Goal: Transaction & Acquisition: Purchase product/service

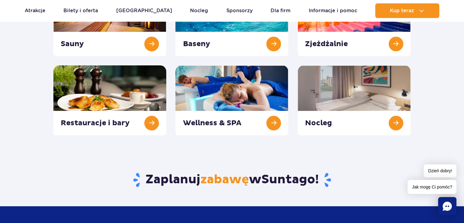
scroll to position [159, 0]
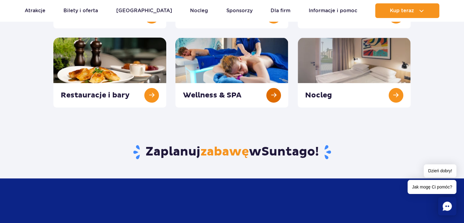
click at [238, 95] on link at bounding box center [231, 73] width 113 height 70
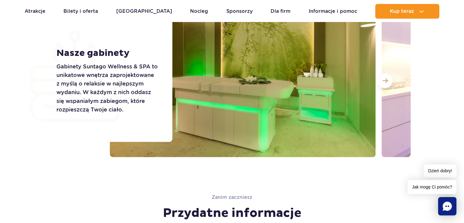
scroll to position [1062, 0]
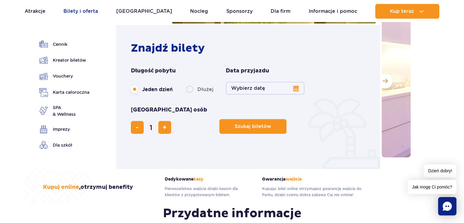
click at [79, 9] on link "Bilety i oferta" at bounding box center [80, 11] width 34 height 15
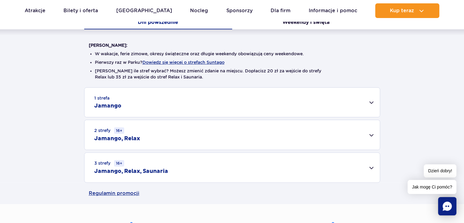
scroll to position [146, 0]
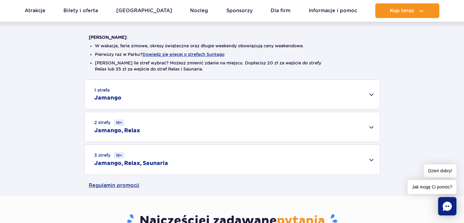
click at [367, 93] on div "1 strefa Jamango" at bounding box center [232, 94] width 295 height 29
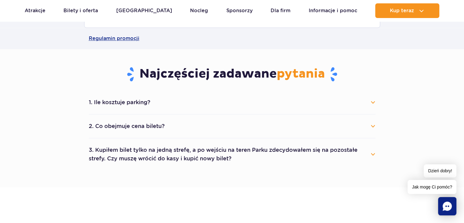
scroll to position [549, 0]
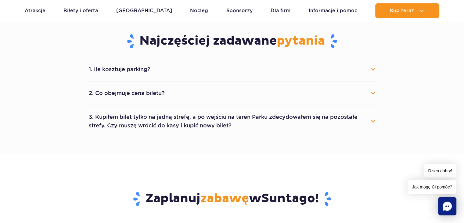
click at [123, 93] on button "2. Co obejmuje cena biletu?" at bounding box center [232, 92] width 287 height 13
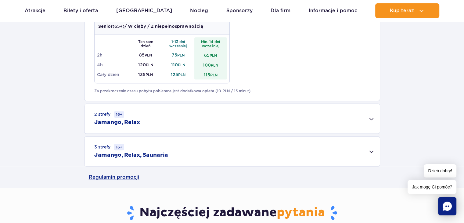
scroll to position [366, 0]
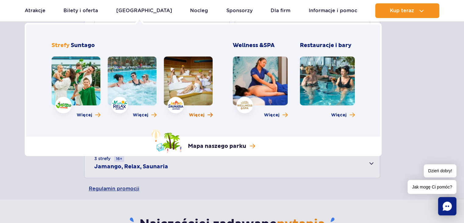
click at [196, 114] on span "Więcej" at bounding box center [197, 115] width 16 height 6
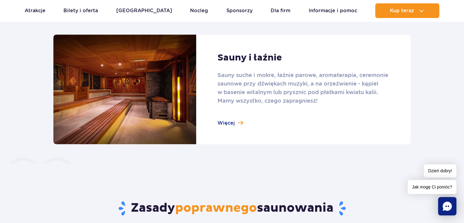
scroll to position [403, 0]
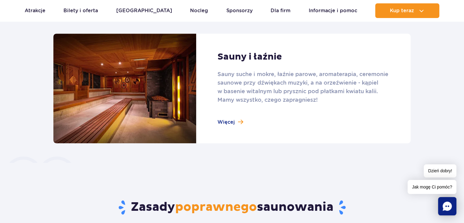
click at [231, 121] on link at bounding box center [231, 89] width 357 height 110
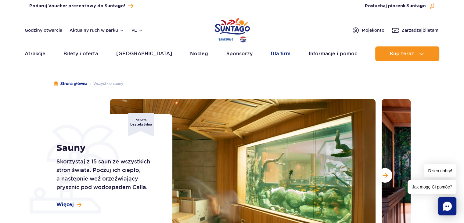
click at [273, 54] on link "Dla firm" at bounding box center [281, 53] width 20 height 15
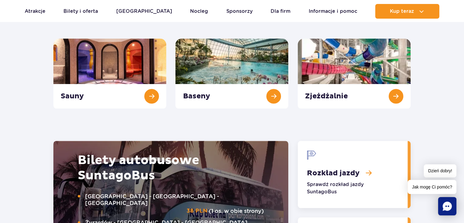
scroll to position [627, 0]
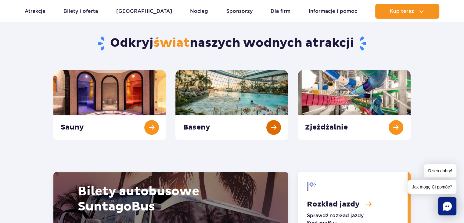
click at [189, 127] on link "Baseny" at bounding box center [231, 105] width 113 height 70
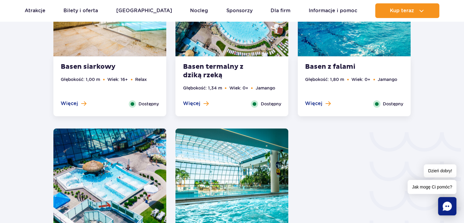
scroll to position [928, 0]
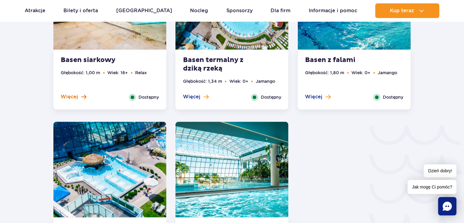
click at [73, 95] on span "Więcej" at bounding box center [69, 96] width 17 height 7
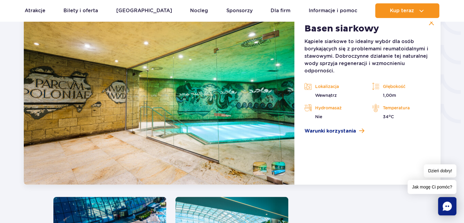
scroll to position [1039, 0]
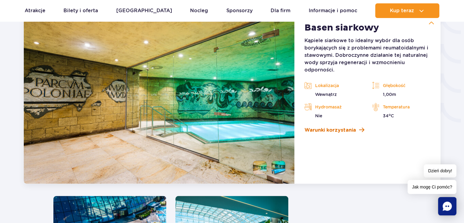
click at [320, 128] on span "Warunki korzystania" at bounding box center [330, 129] width 52 height 7
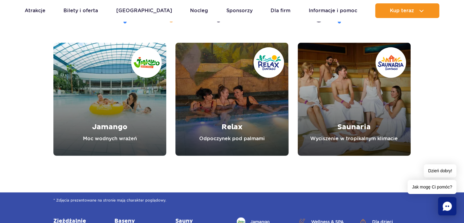
scroll to position [1869, 0]
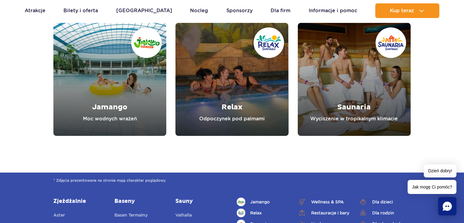
click at [234, 113] on link "Relax" at bounding box center [231, 79] width 113 height 113
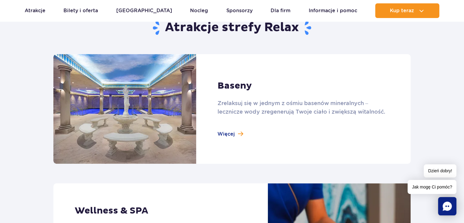
scroll to position [403, 0]
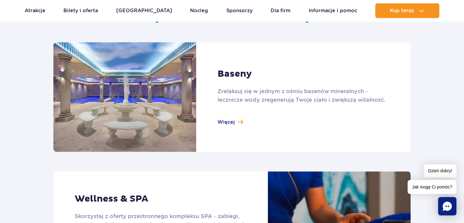
click at [229, 122] on link at bounding box center [231, 97] width 357 height 110
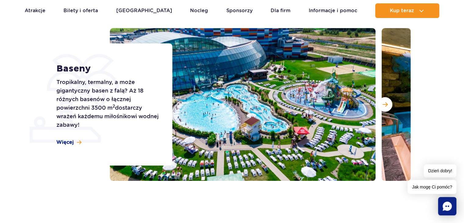
scroll to position [73, 0]
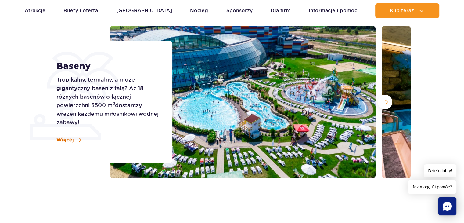
click at [61, 140] on span "Więcej" at bounding box center [64, 139] width 17 height 7
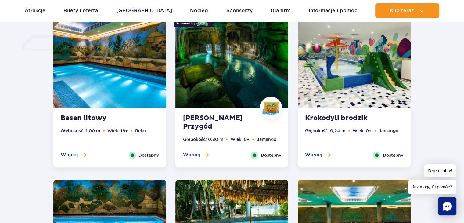
scroll to position [540, 0]
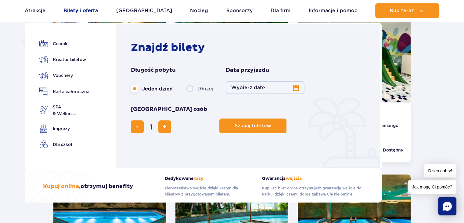
click at [89, 12] on link "Bilety i oferta" at bounding box center [80, 10] width 34 height 15
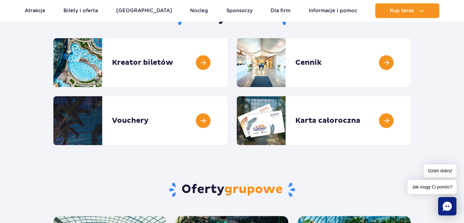
scroll to position [98, 0]
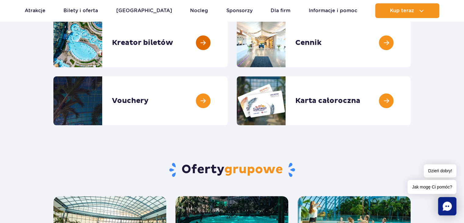
click at [228, 41] on link at bounding box center [228, 42] width 0 height 49
click at [411, 43] on link at bounding box center [411, 42] width 0 height 49
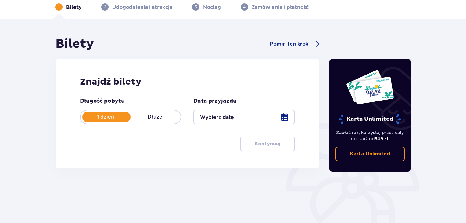
scroll to position [37, 0]
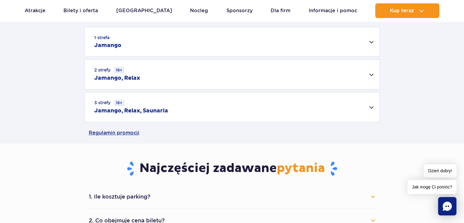
scroll to position [175, 0]
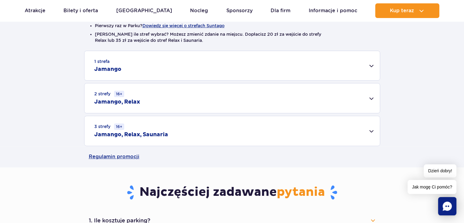
click at [139, 133] on h2 "Jamango, Relax, Saunaria" at bounding box center [131, 134] width 74 height 7
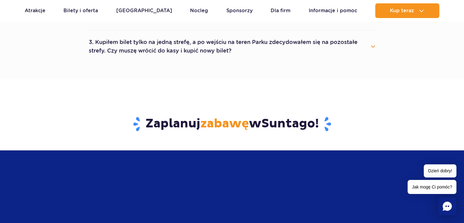
scroll to position [566, 0]
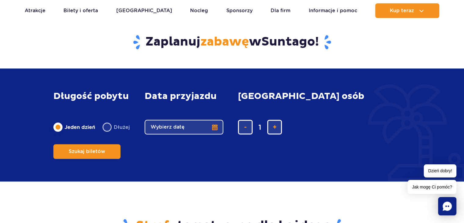
click at [212, 134] on button "Wybierz datę" at bounding box center [184, 127] width 79 height 15
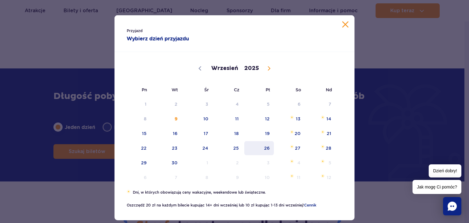
click at [265, 148] on span "26" at bounding box center [259, 148] width 31 height 14
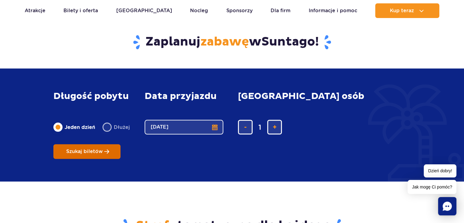
click at [103, 149] on span "Szukaj biletów" at bounding box center [84, 151] width 37 height 5
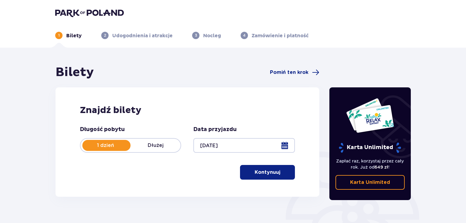
click at [274, 173] on p "Kontynuuj" at bounding box center [268, 172] width 26 height 7
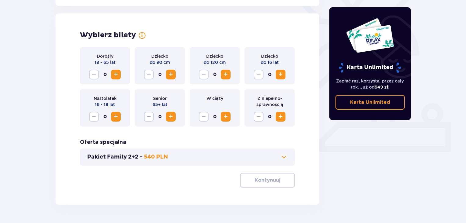
scroll to position [170, 0]
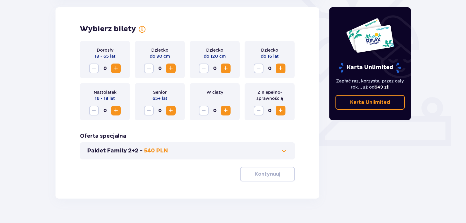
click at [116, 70] on span "Increase" at bounding box center [115, 68] width 7 height 7
click at [261, 178] on button "Kontynuuj" at bounding box center [267, 174] width 55 height 15
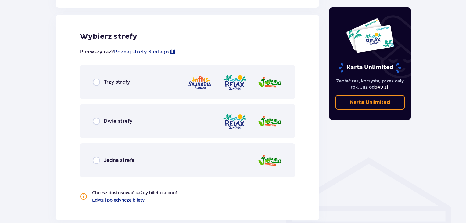
scroll to position [339, 0]
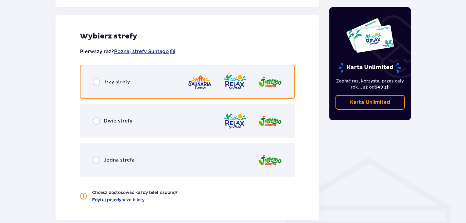
click at [96, 83] on input "radio" at bounding box center [96, 81] width 7 height 7
radio input "true"
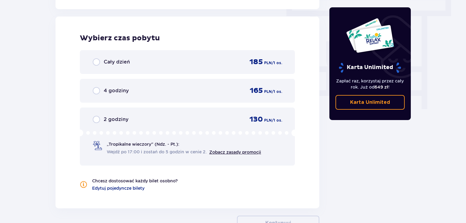
scroll to position [551, 0]
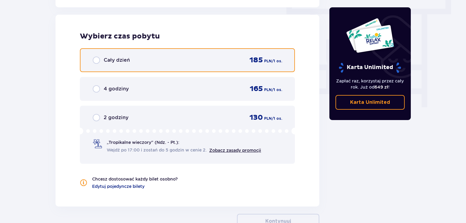
click at [96, 60] on input "radio" at bounding box center [96, 59] width 7 height 7
radio input "true"
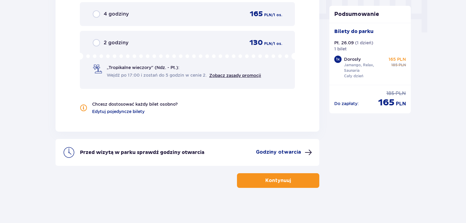
scroll to position [627, 0]
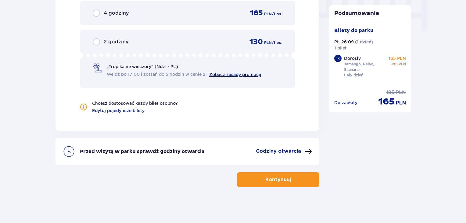
click at [230, 74] on link "Zobacz zasady promocji" at bounding box center [235, 74] width 52 height 5
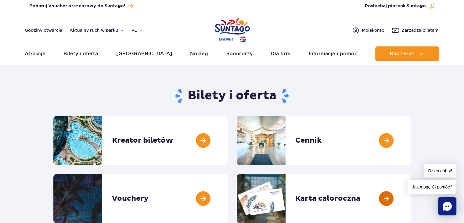
click at [411, 197] on link at bounding box center [411, 198] width 0 height 49
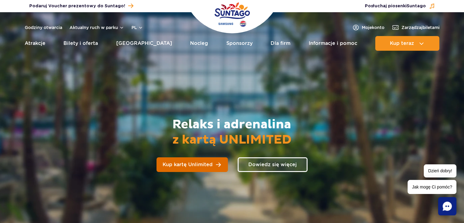
click at [204, 162] on span "Kup kartę Unlimited" at bounding box center [188, 164] width 50 height 5
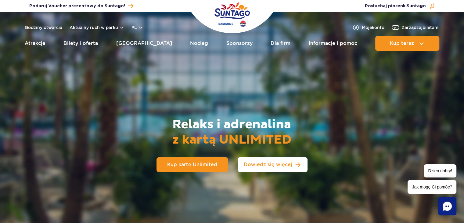
click at [256, 165] on span "Dowiedz się więcej" at bounding box center [268, 164] width 49 height 5
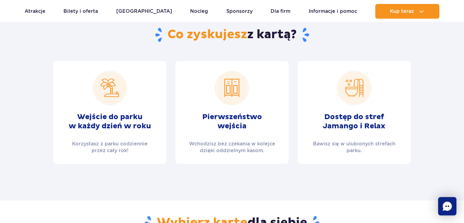
scroll to position [223, 0]
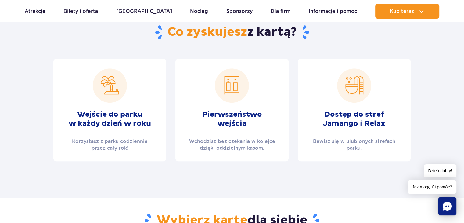
click at [140, 122] on h2 "Wejście do parku w każdy dzień w roku" at bounding box center [110, 119] width 82 height 18
click at [113, 86] on img at bounding box center [110, 85] width 34 height 34
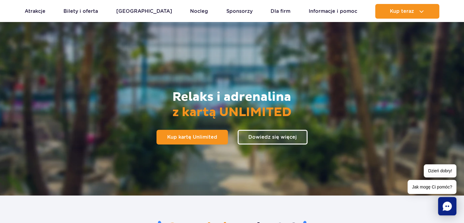
scroll to position [15, 0]
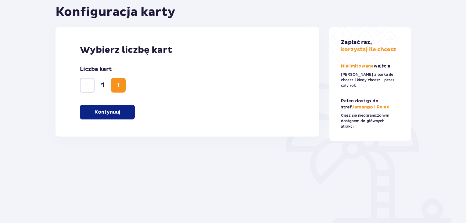
scroll to position [67, 0]
